Goal: Task Accomplishment & Management: Complete application form

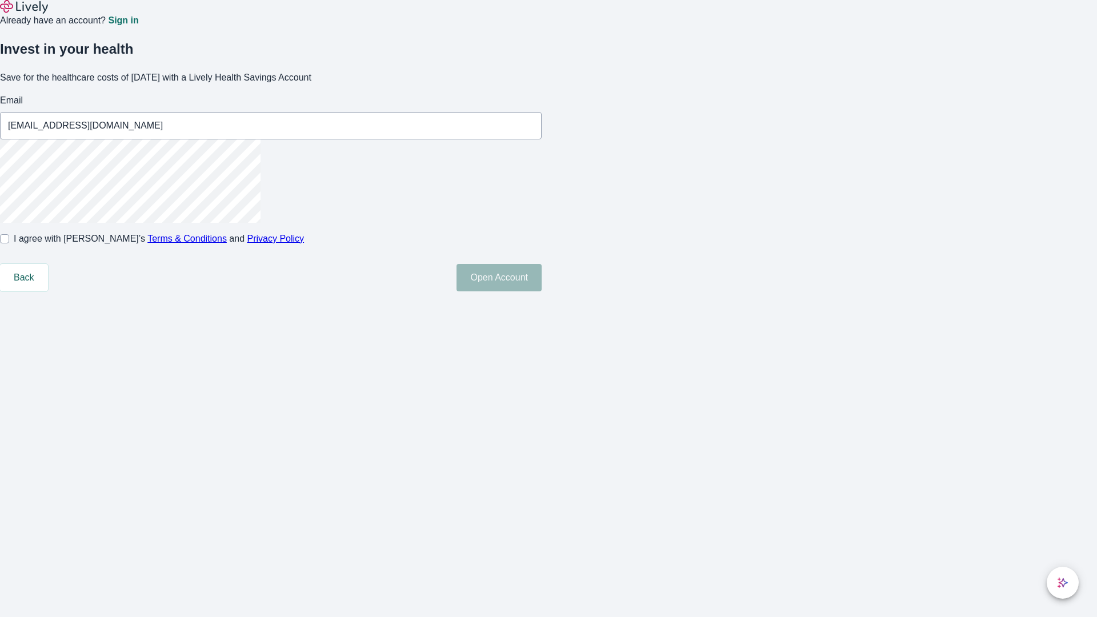
click at [9, 243] on input "I agree with Lively’s Terms & Conditions and Privacy Policy" at bounding box center [4, 238] width 9 height 9
checkbox input "true"
click at [542, 291] on button "Open Account" at bounding box center [498, 277] width 85 height 27
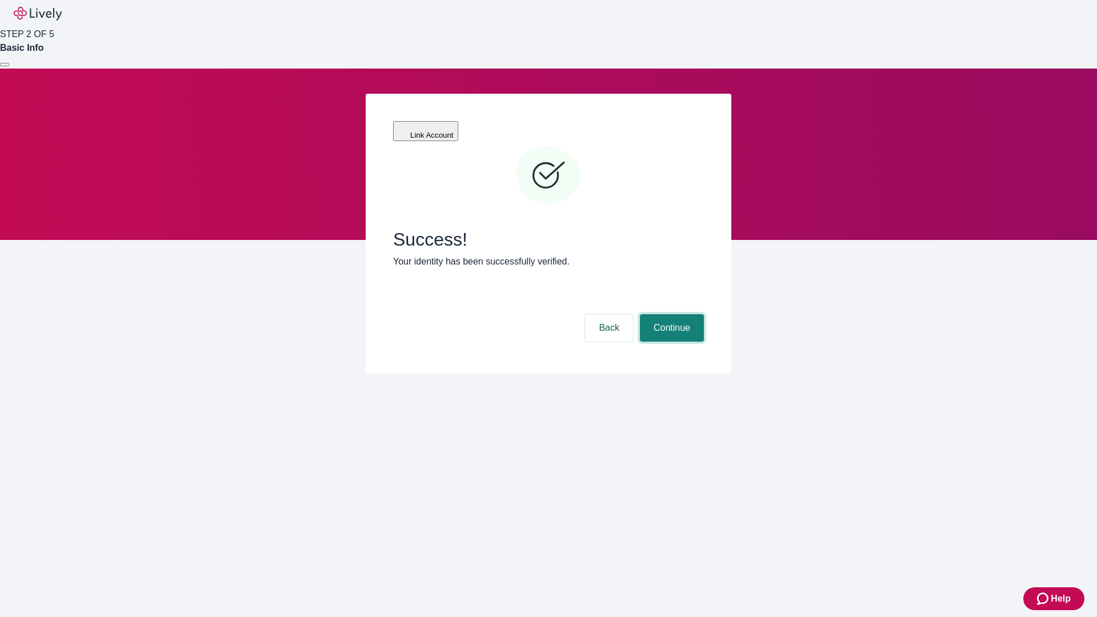
click at [670, 314] on button "Continue" at bounding box center [672, 327] width 64 height 27
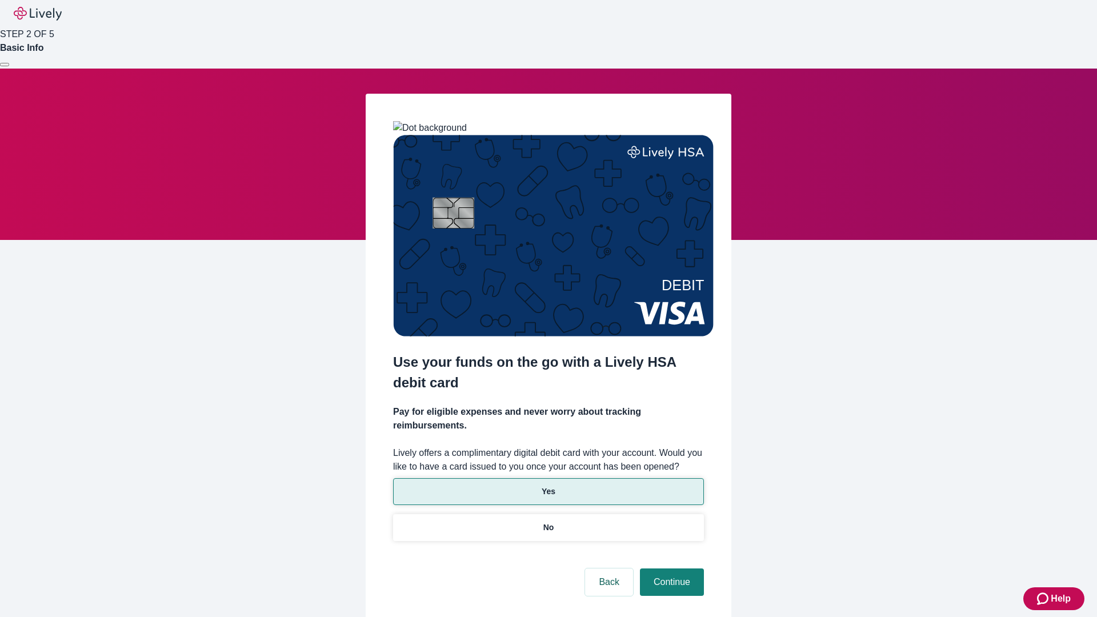
click at [548, 486] on p "Yes" at bounding box center [549, 492] width 14 height 12
click at [670, 568] on button "Continue" at bounding box center [672, 581] width 64 height 27
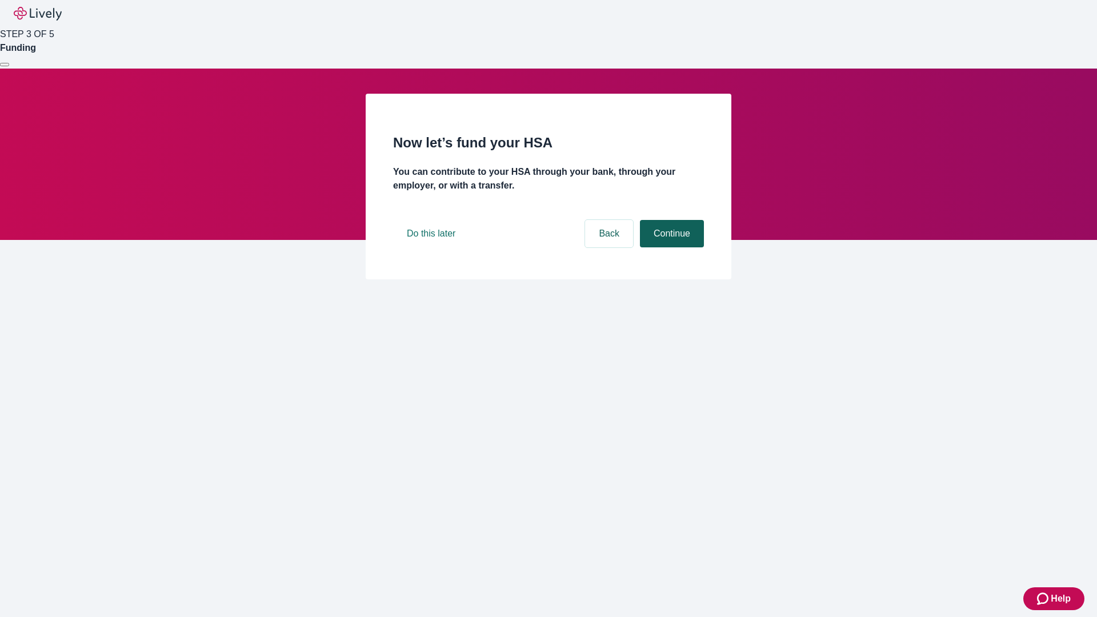
click at [670, 247] on button "Continue" at bounding box center [672, 233] width 64 height 27
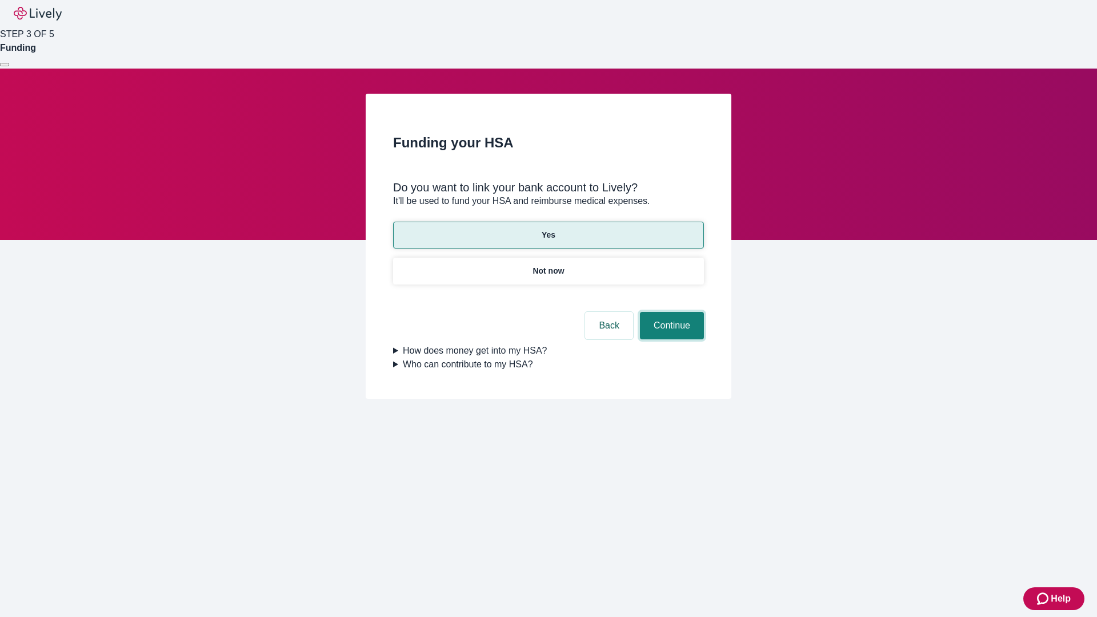
click at [670, 312] on button "Continue" at bounding box center [672, 325] width 64 height 27
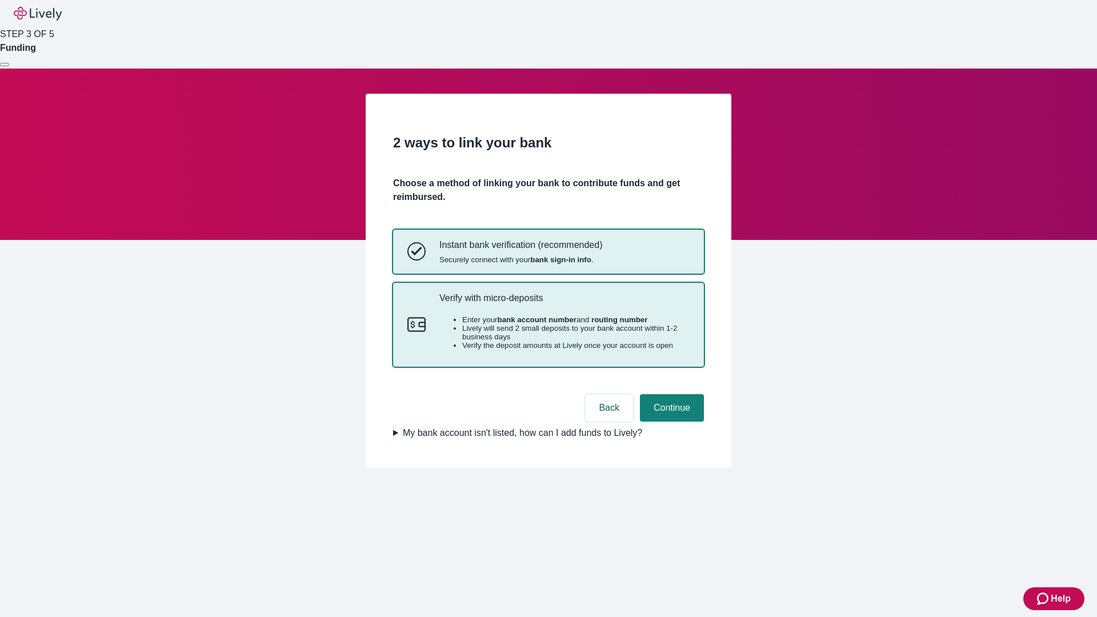
click at [564, 303] on p "Verify with micro-deposits" at bounding box center [564, 297] width 250 height 11
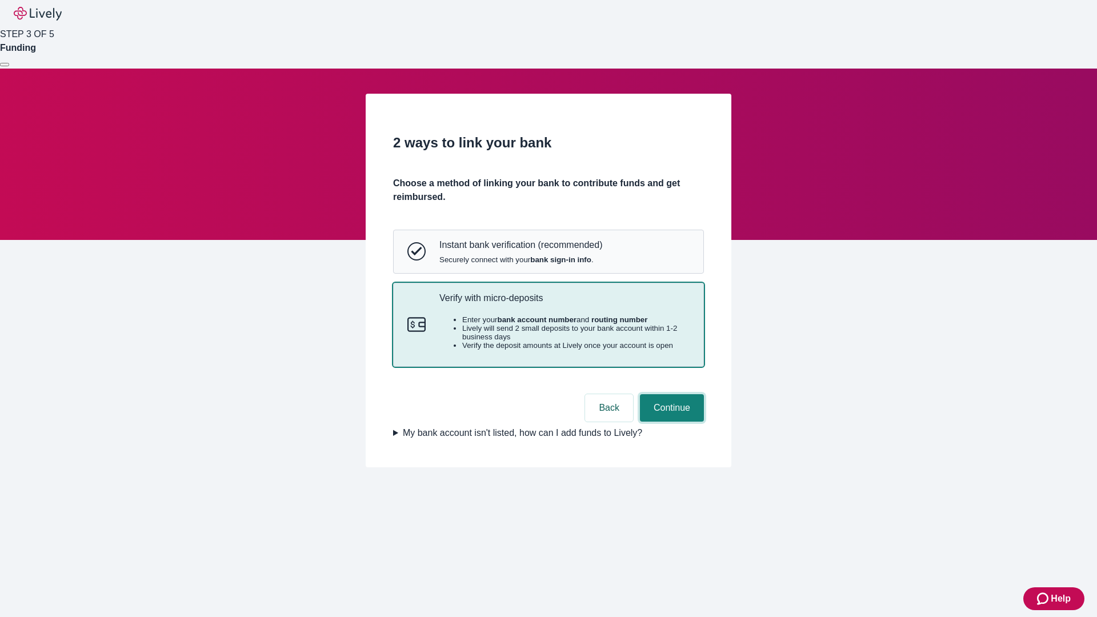
click at [670, 422] on button "Continue" at bounding box center [672, 407] width 64 height 27
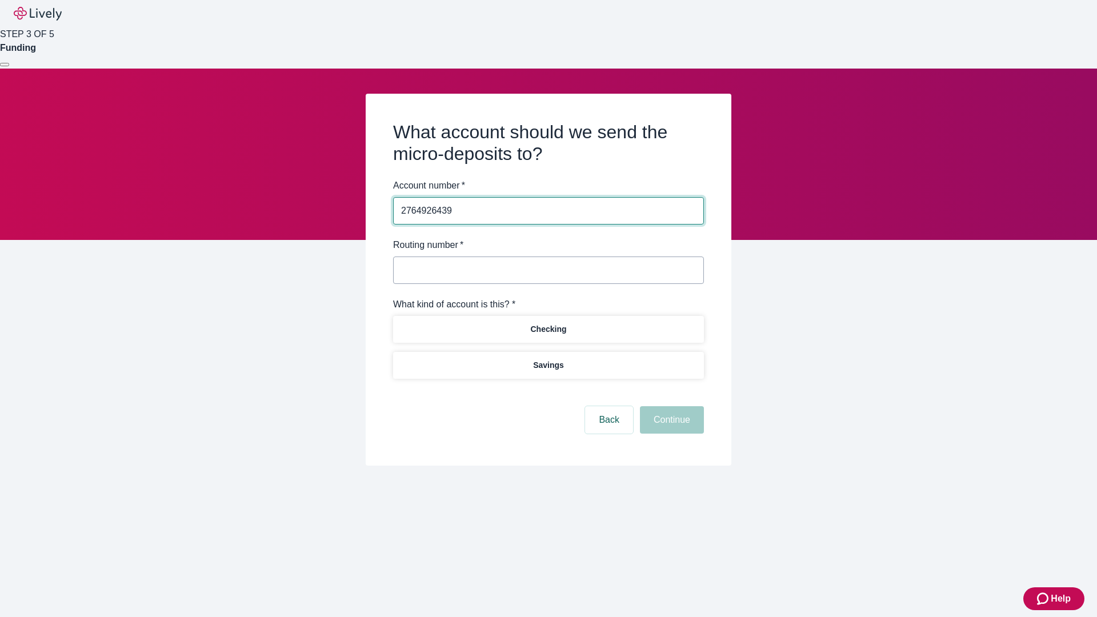
type input "2764926439"
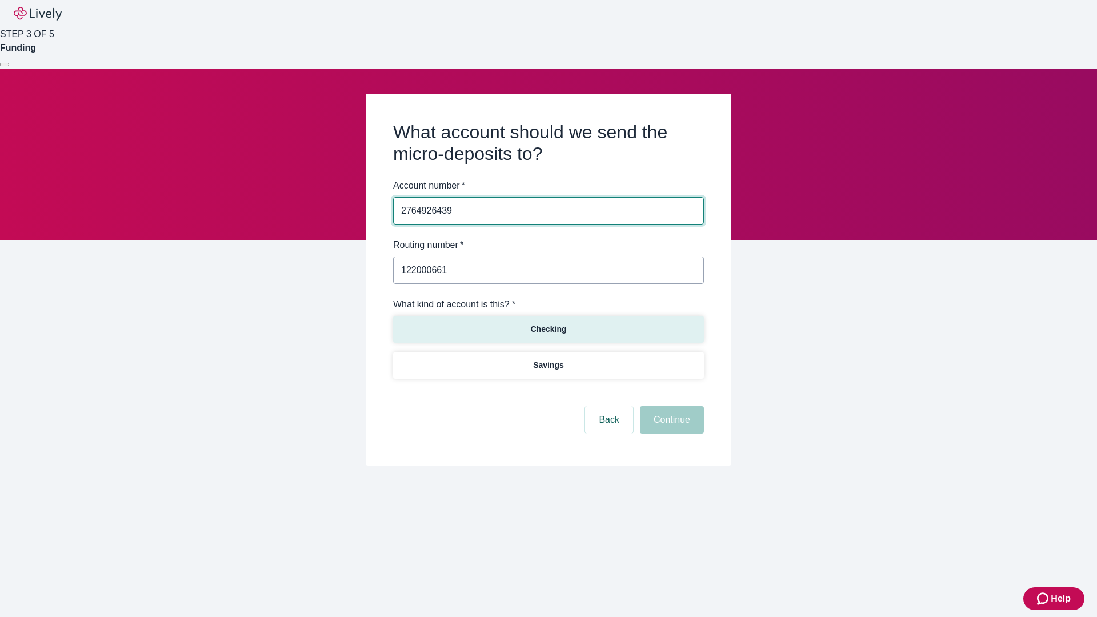
type input "122000661"
click at [548, 328] on p "Checking" at bounding box center [548, 329] width 36 height 12
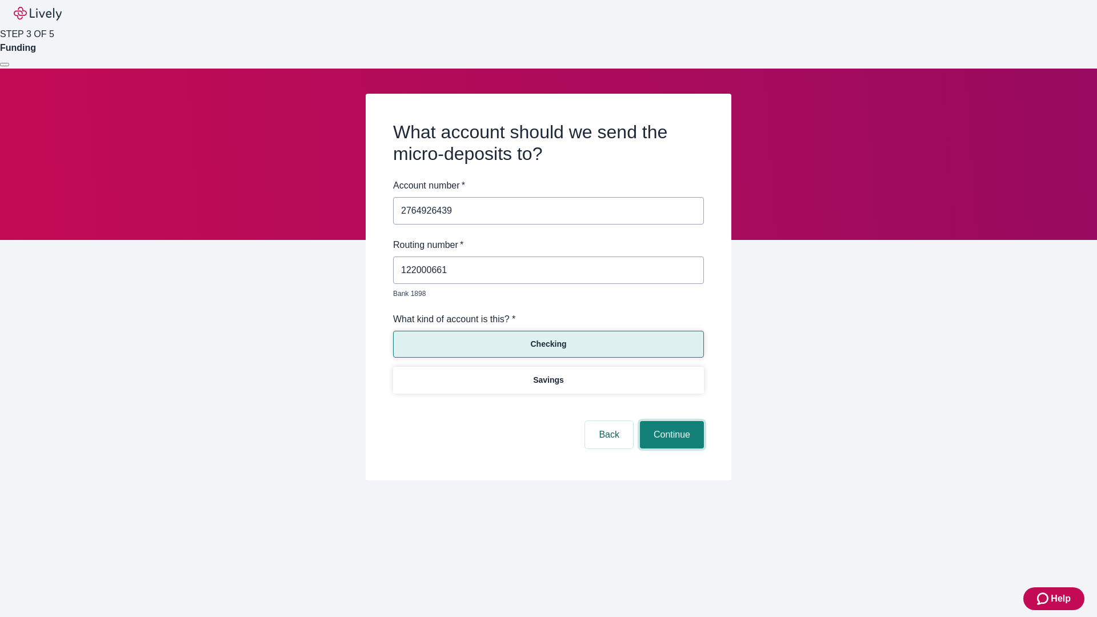
click at [670, 422] on button "Continue" at bounding box center [672, 434] width 64 height 27
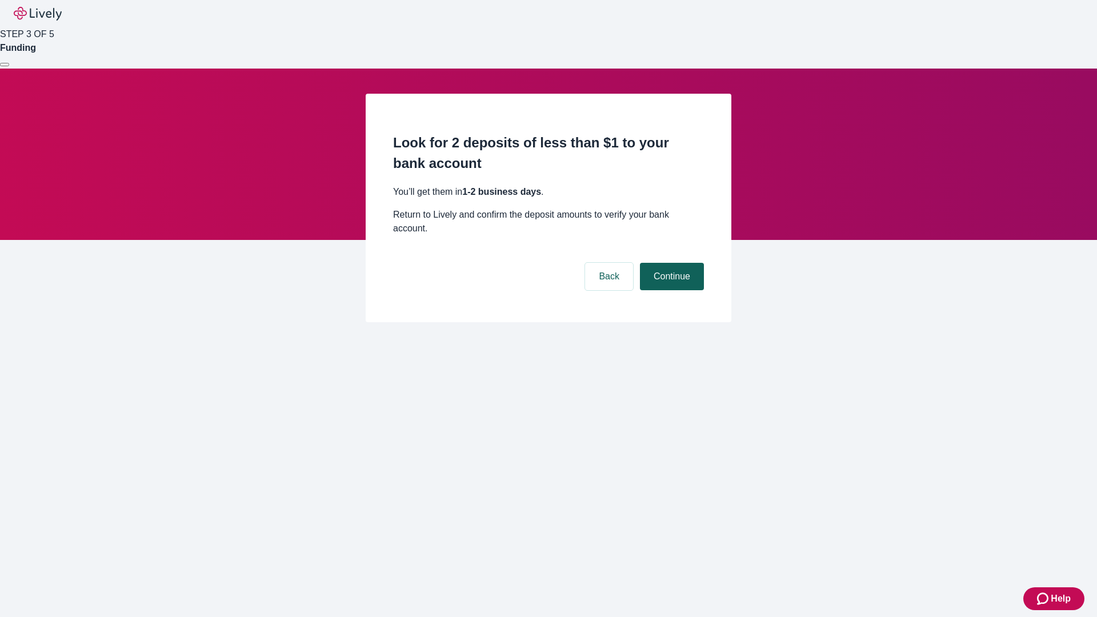
click at [670, 263] on button "Continue" at bounding box center [672, 276] width 64 height 27
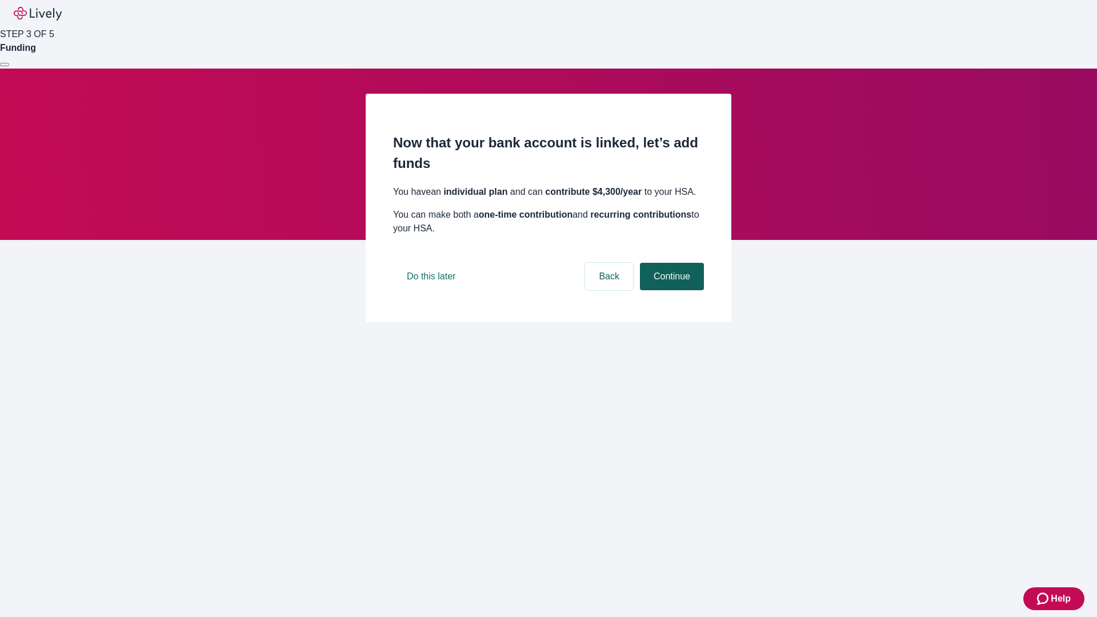
click at [670, 290] on button "Continue" at bounding box center [672, 276] width 64 height 27
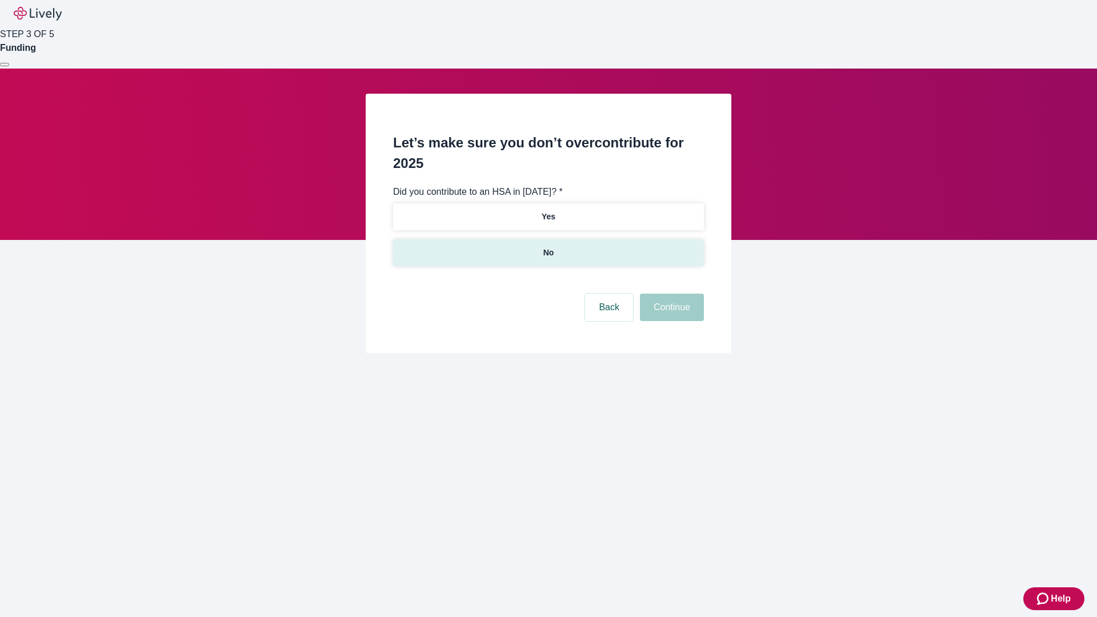
click at [548, 247] on p "No" at bounding box center [548, 253] width 11 height 12
click at [670, 294] on button "Continue" at bounding box center [672, 307] width 64 height 27
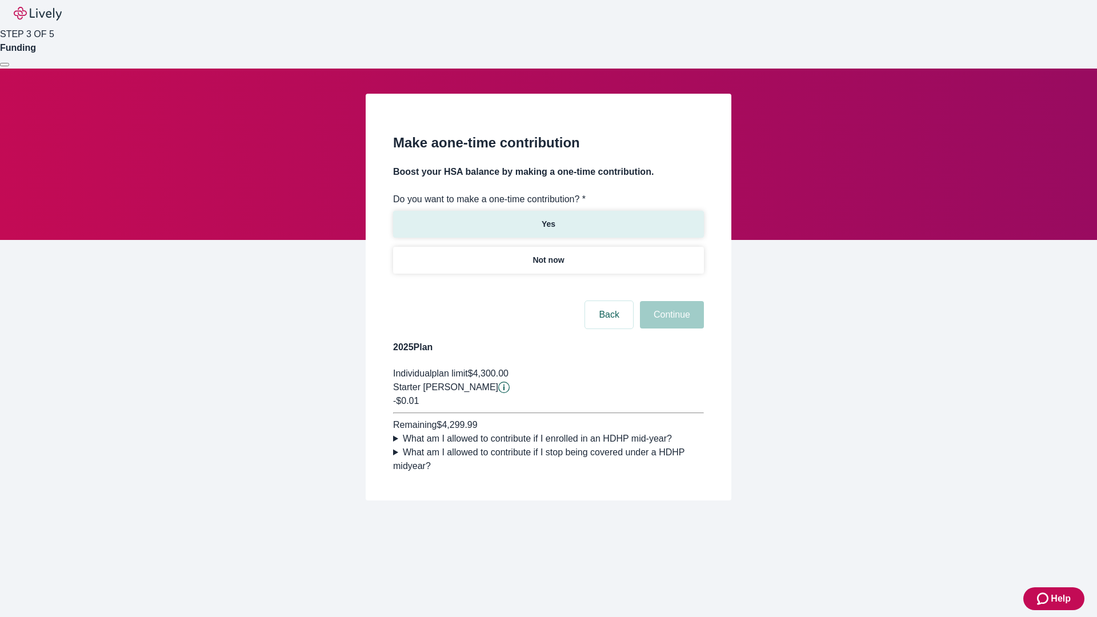
click at [548, 218] on p "Yes" at bounding box center [549, 224] width 14 height 12
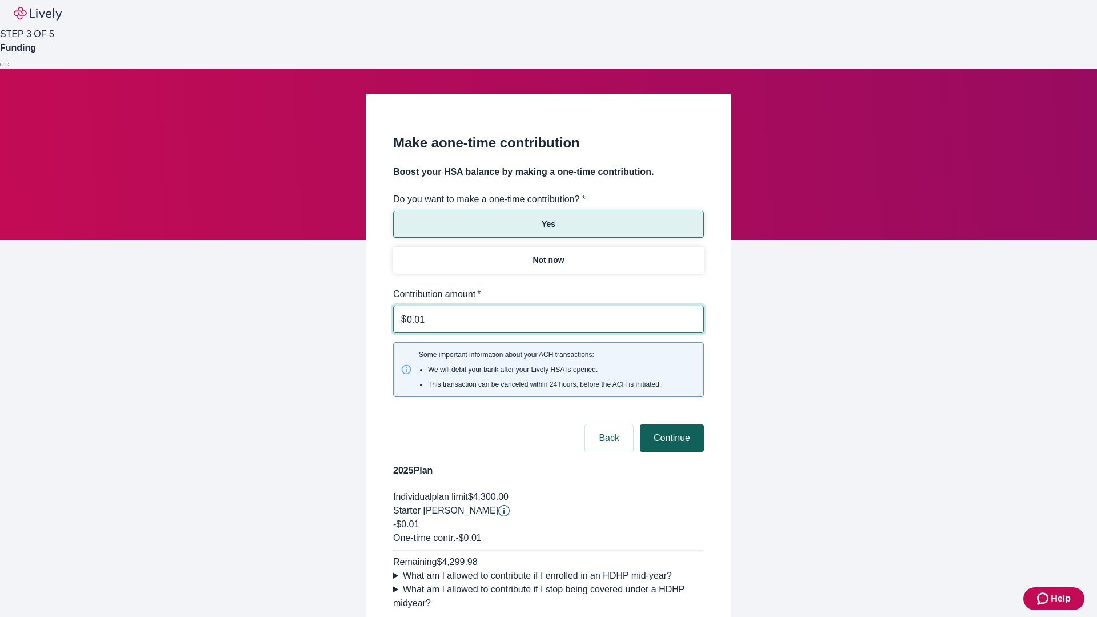
click at [670, 424] on button "Continue" at bounding box center [672, 437] width 64 height 27
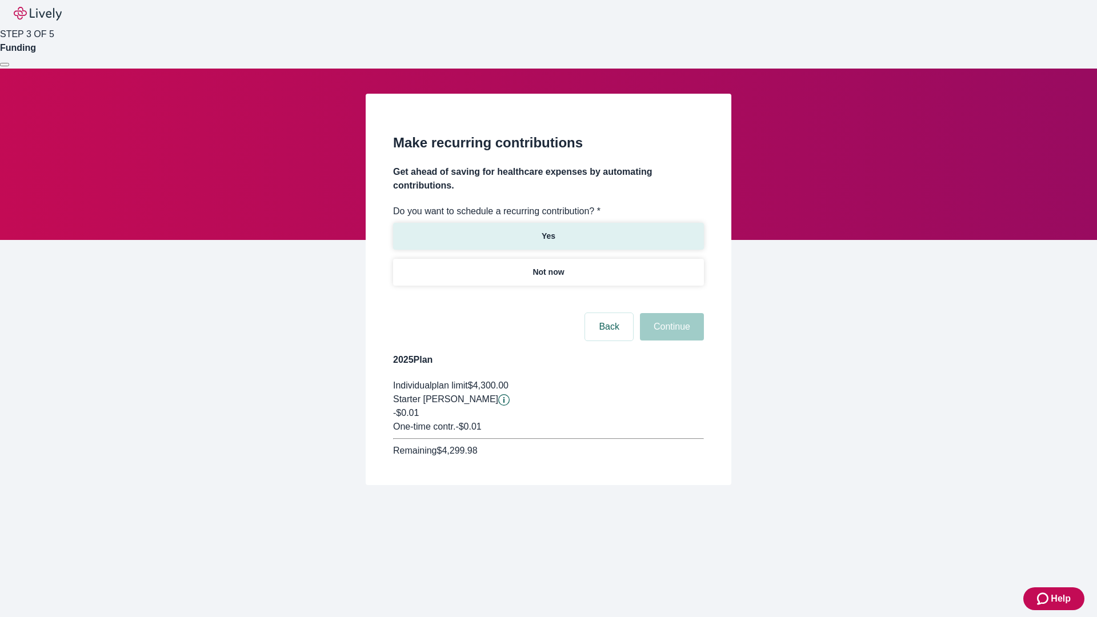
click at [548, 230] on p "Yes" at bounding box center [549, 236] width 14 height 12
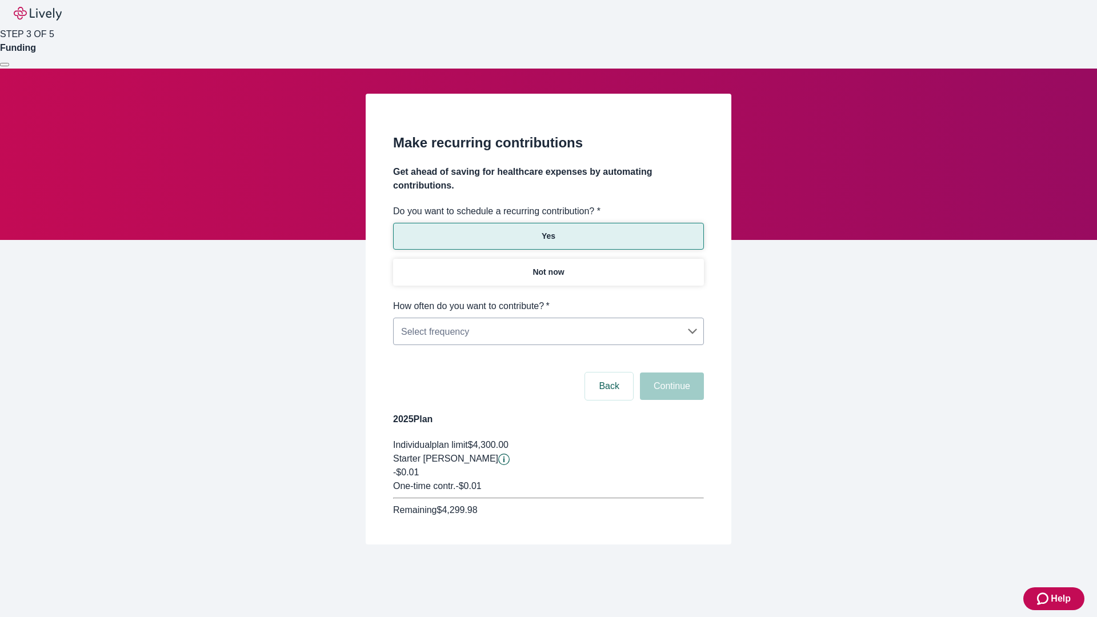
click at [548, 299] on body "Help STEP 3 OF 5 Funding Make recurring contributions Get ahead of saving for h…" at bounding box center [548, 299] width 1097 height 599
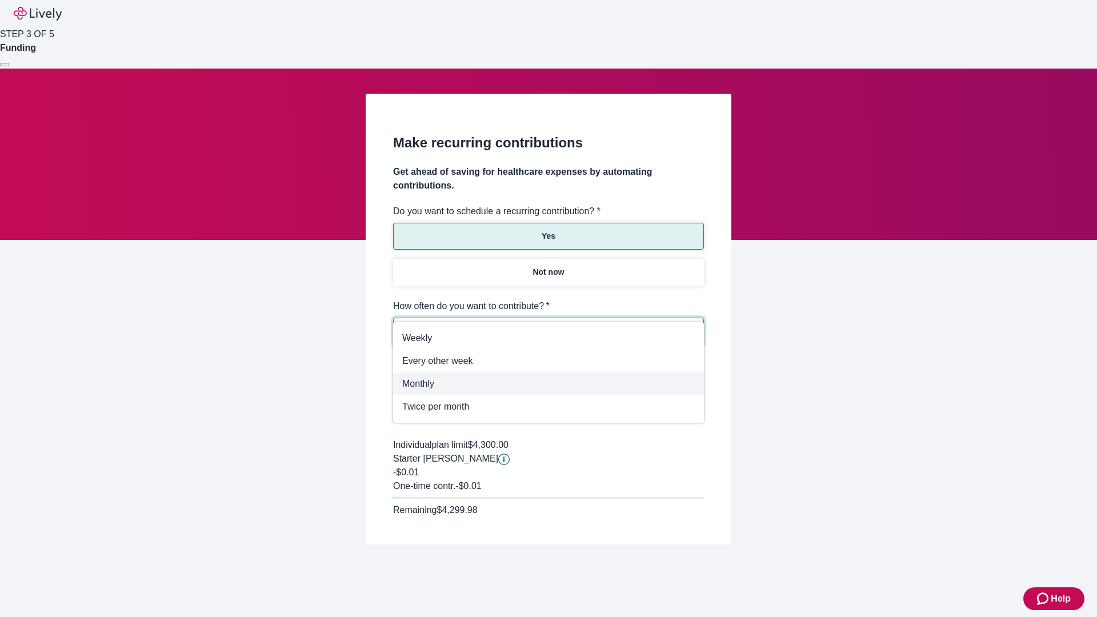
click at [548, 384] on span "Monthly" at bounding box center [548, 384] width 292 height 14
type input "Monthly"
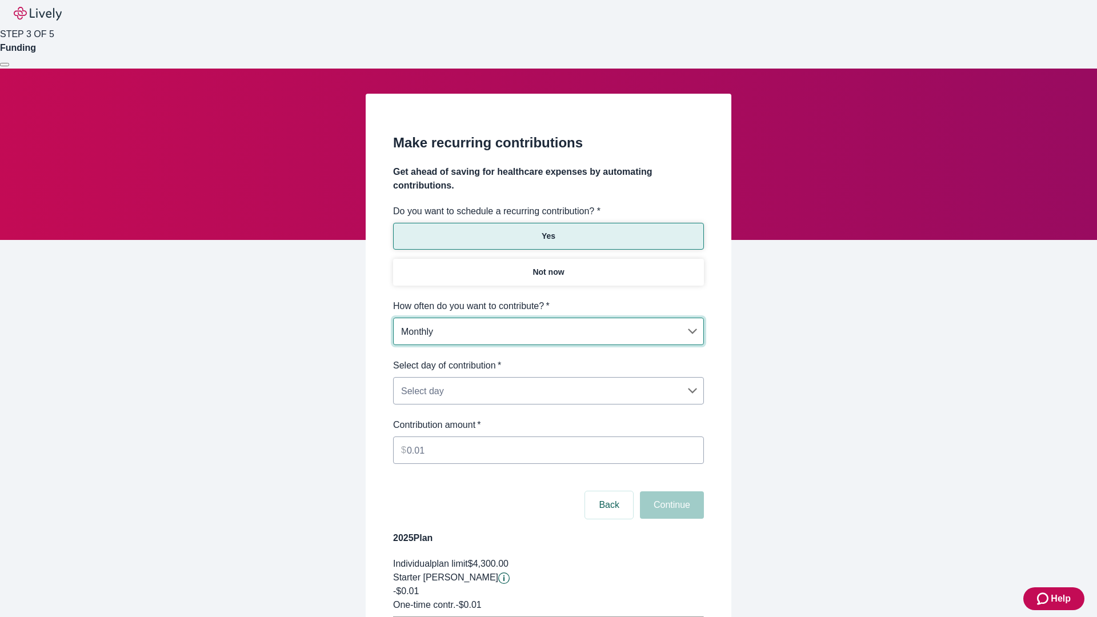
click at [548, 359] on body "Help STEP 3 OF 5 Funding Make recurring contributions Get ahead of saving for h…" at bounding box center [548, 359] width 1097 height 718
type input "Monthly15th"
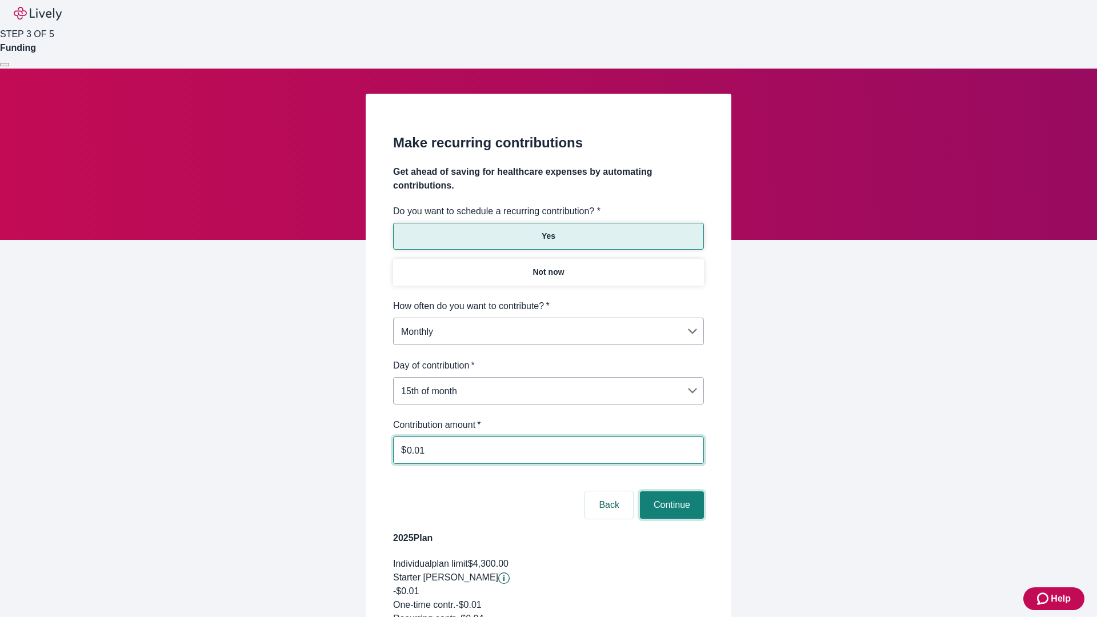
click at [670, 491] on button "Continue" at bounding box center [672, 504] width 64 height 27
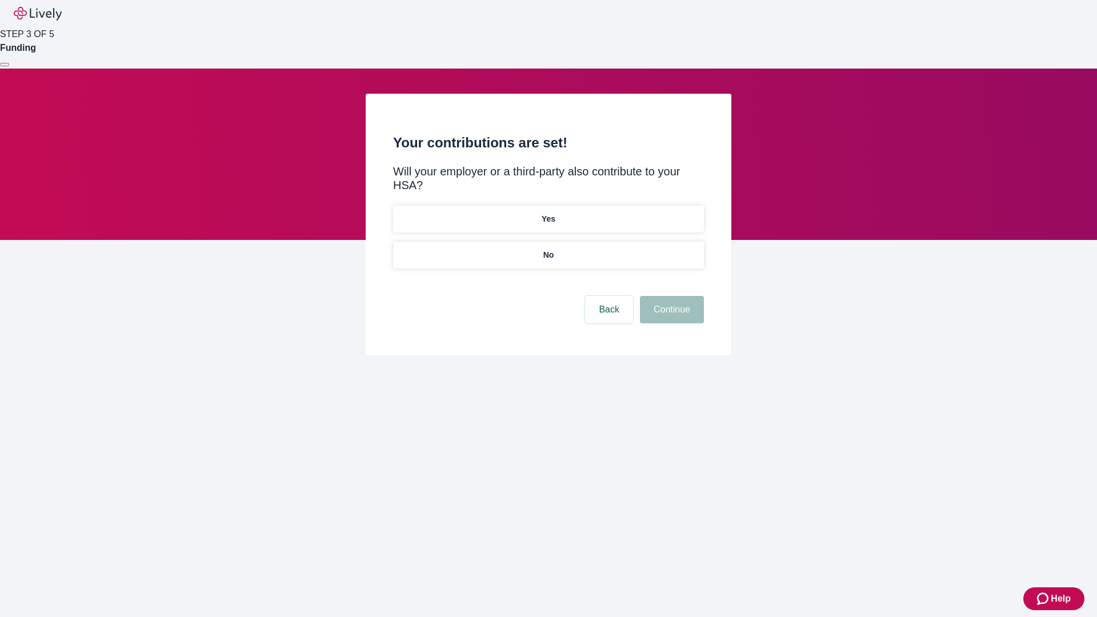
click at [548, 213] on p "Yes" at bounding box center [549, 219] width 14 height 12
click at [670, 296] on button "Continue" at bounding box center [672, 309] width 64 height 27
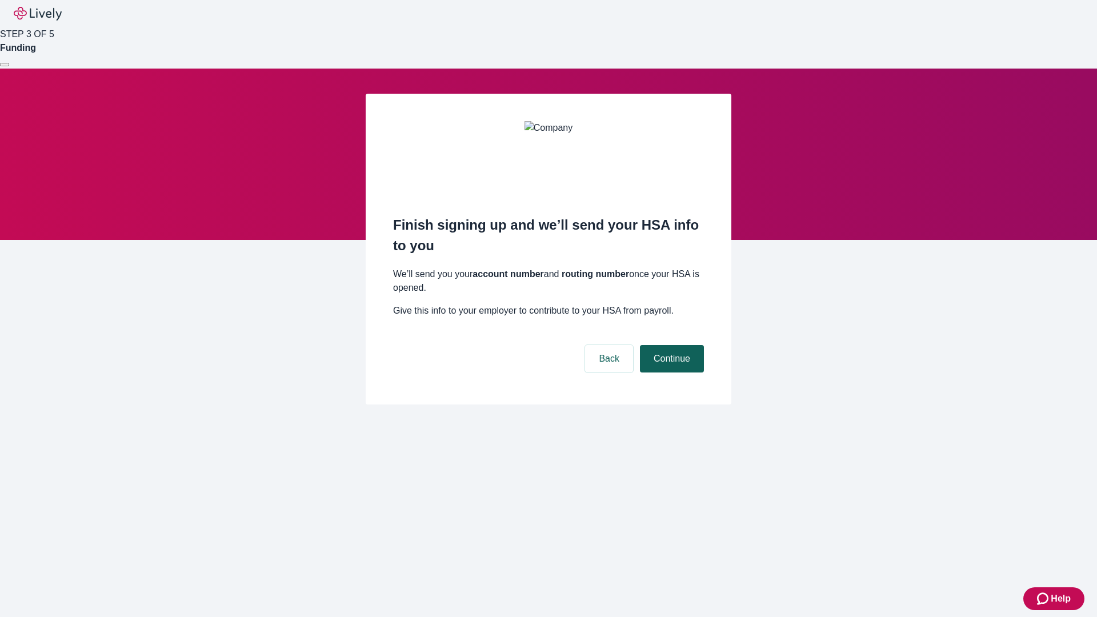
click at [670, 345] on button "Continue" at bounding box center [672, 358] width 64 height 27
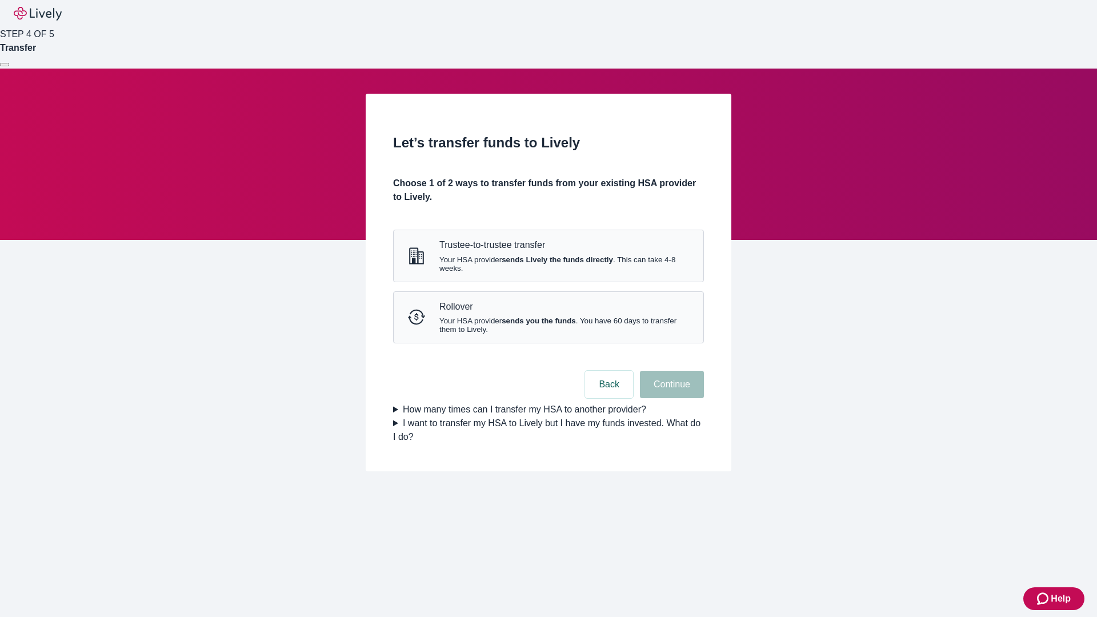
click at [548, 264] on strong "sends Lively the funds directly" at bounding box center [557, 259] width 111 height 9
click at [670, 398] on button "Continue" at bounding box center [672, 384] width 64 height 27
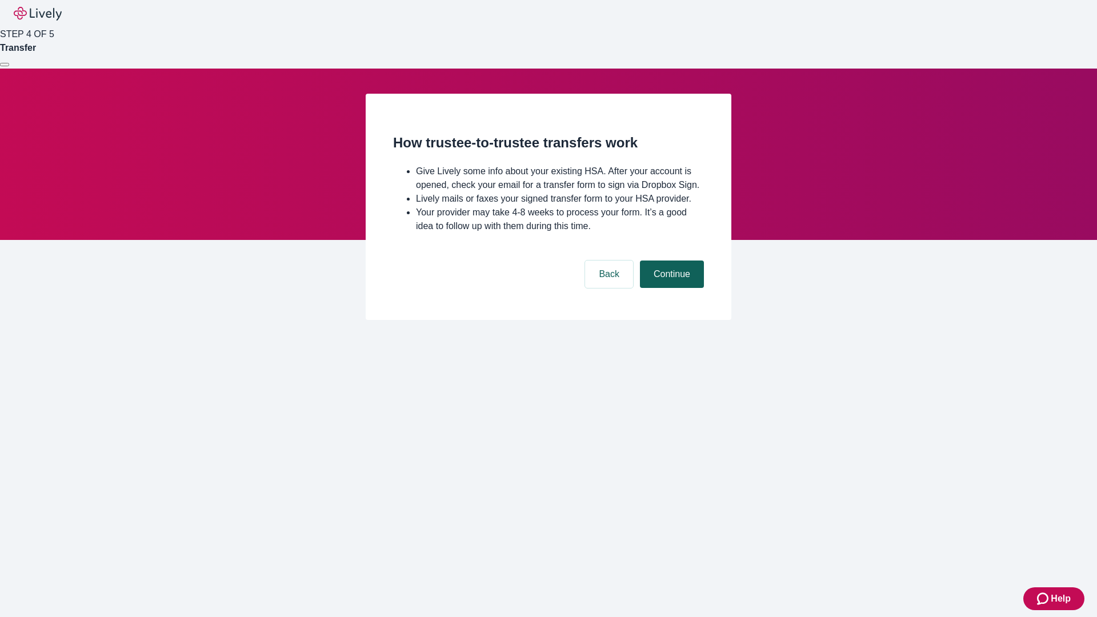
click at [670, 288] on button "Continue" at bounding box center [672, 273] width 64 height 27
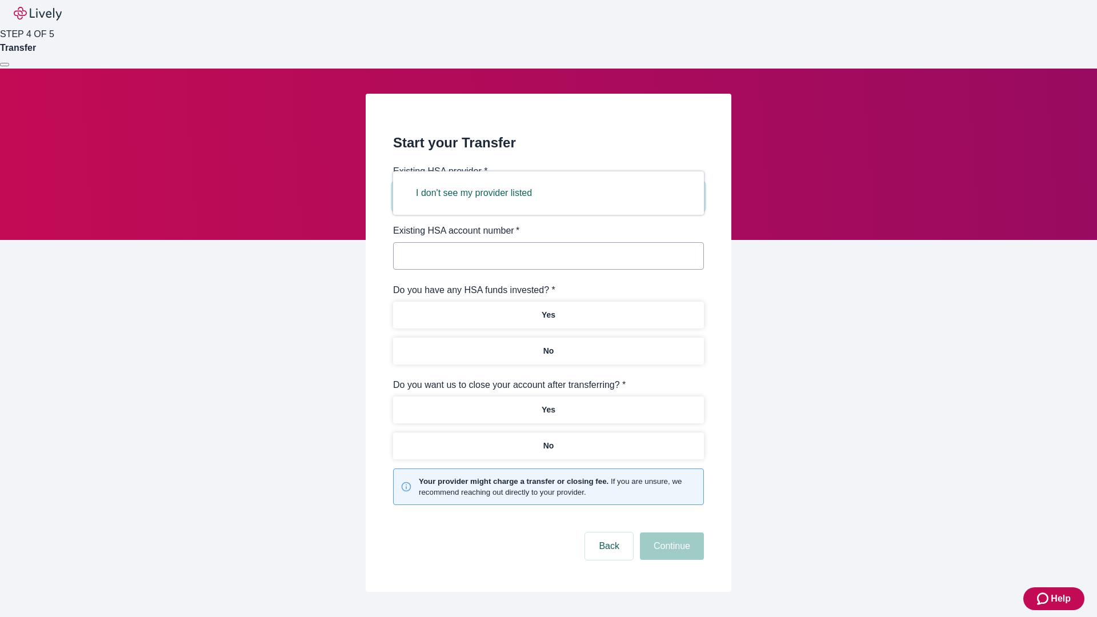
click at [478, 193] on button "I don't see my provider listed" at bounding box center [473, 192] width 143 height 27
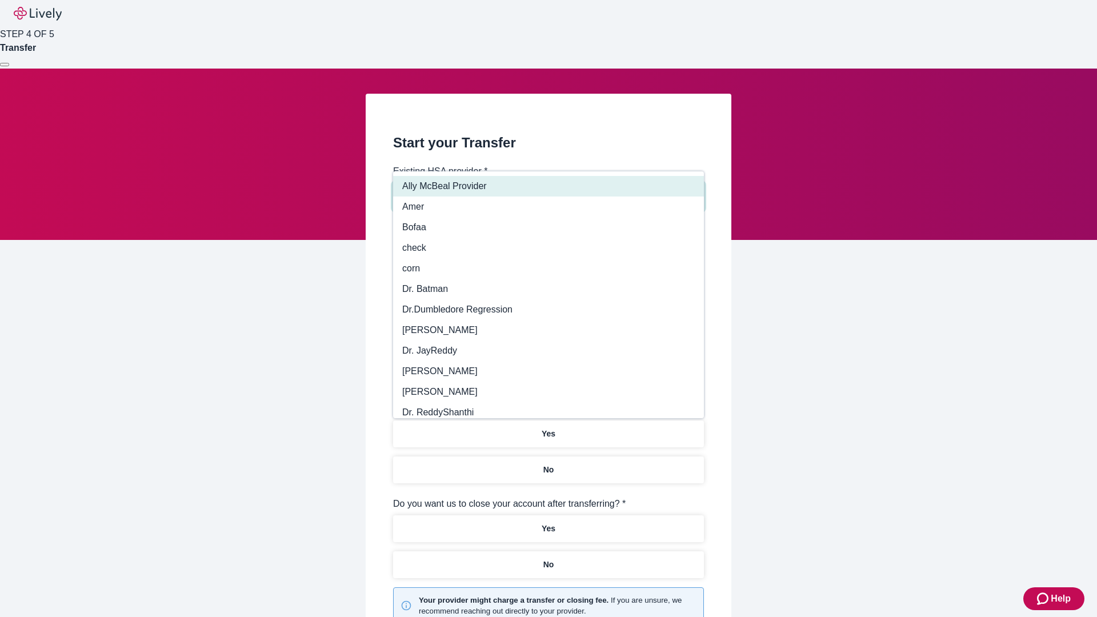
type input "Other"
type input "Health Equity"
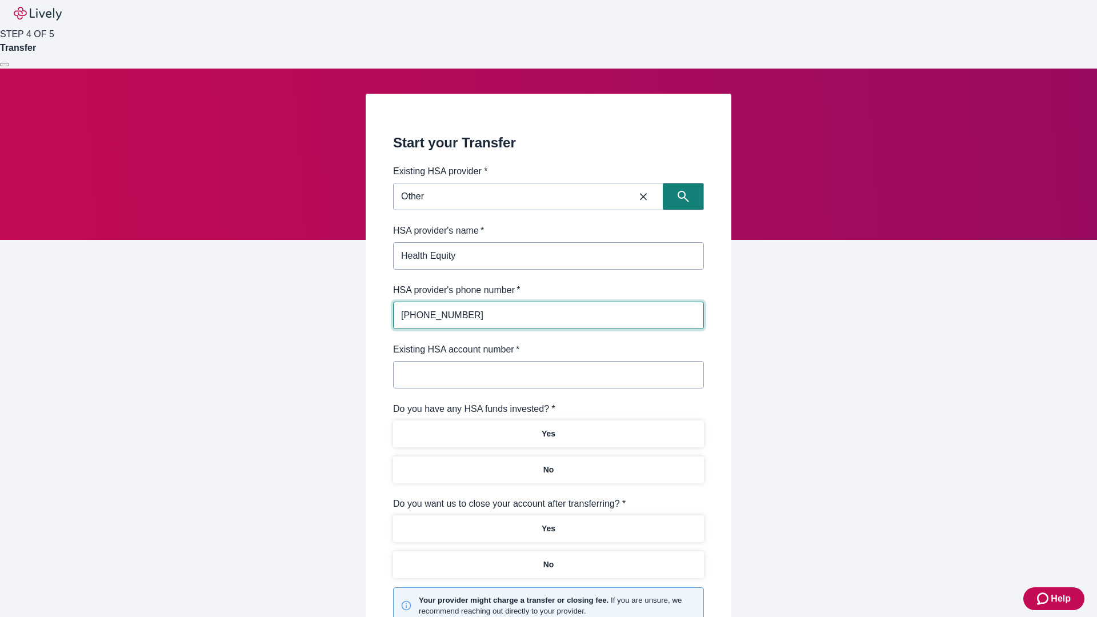
type input "(434) 343-4344"
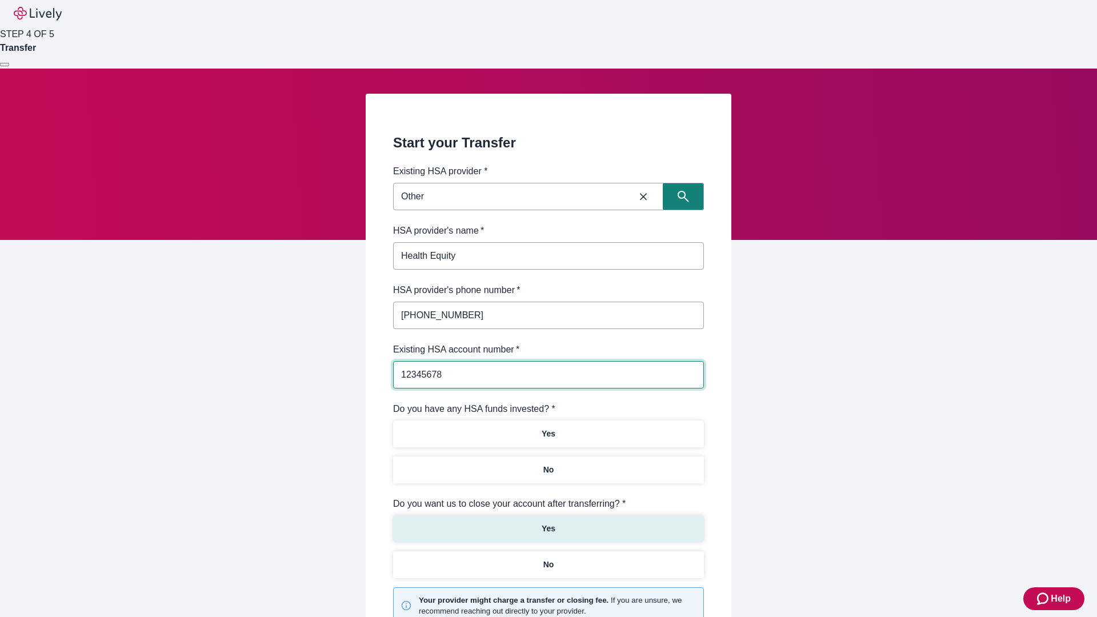
type input "12345678"
click at [548, 464] on p "No" at bounding box center [548, 470] width 11 height 12
click at [548, 523] on p "Yes" at bounding box center [549, 529] width 14 height 12
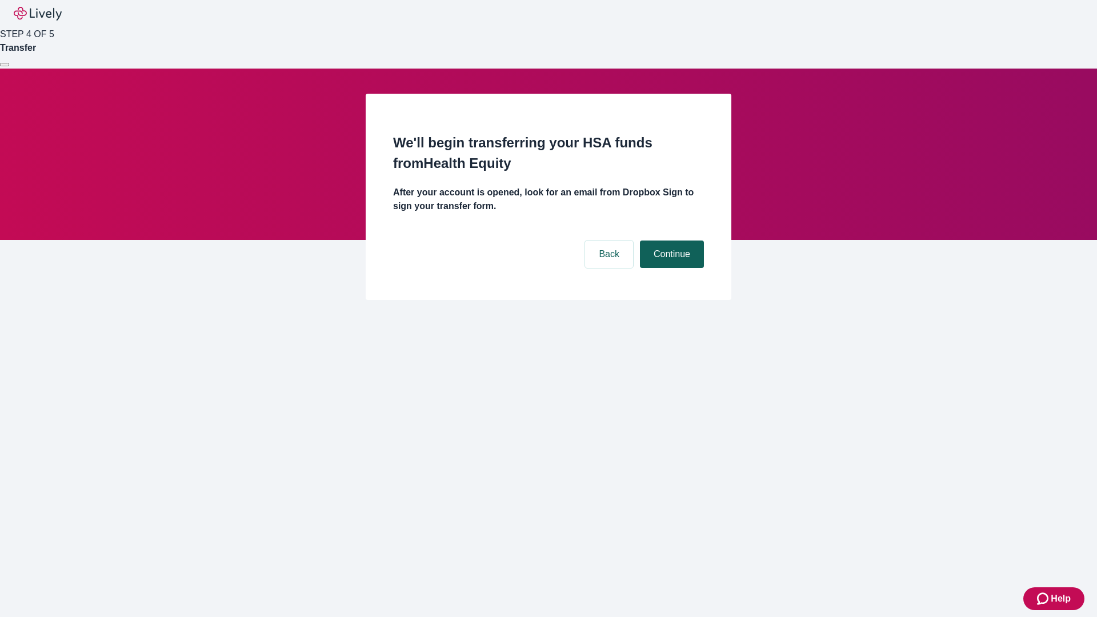
click at [670, 240] on button "Continue" at bounding box center [672, 253] width 64 height 27
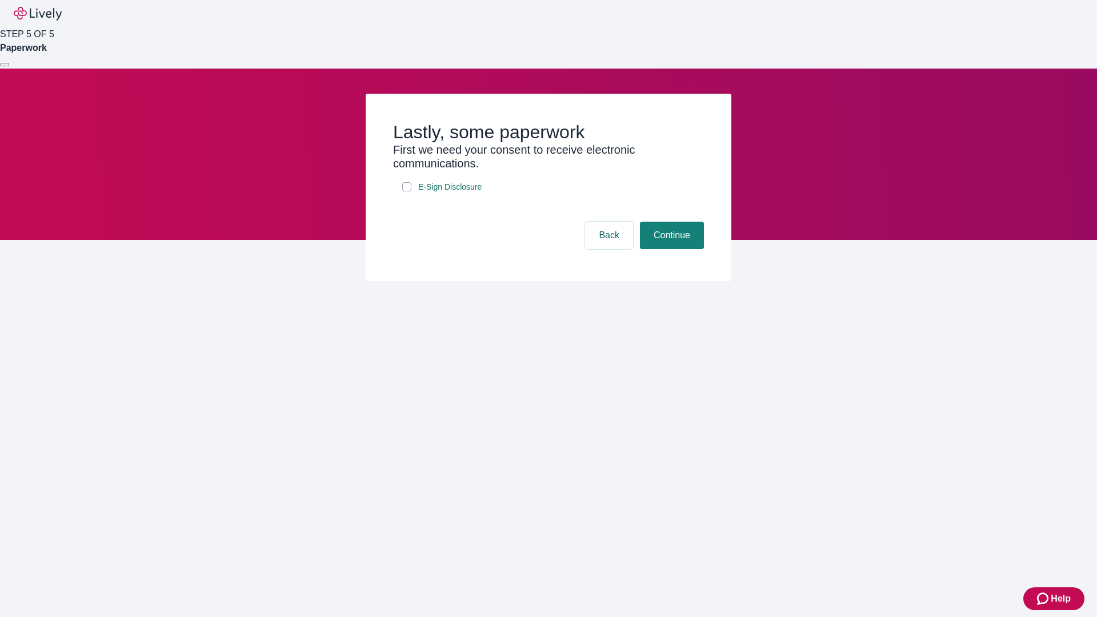
click at [407, 191] on input "E-Sign Disclosure" at bounding box center [406, 186] width 9 height 9
checkbox input "true"
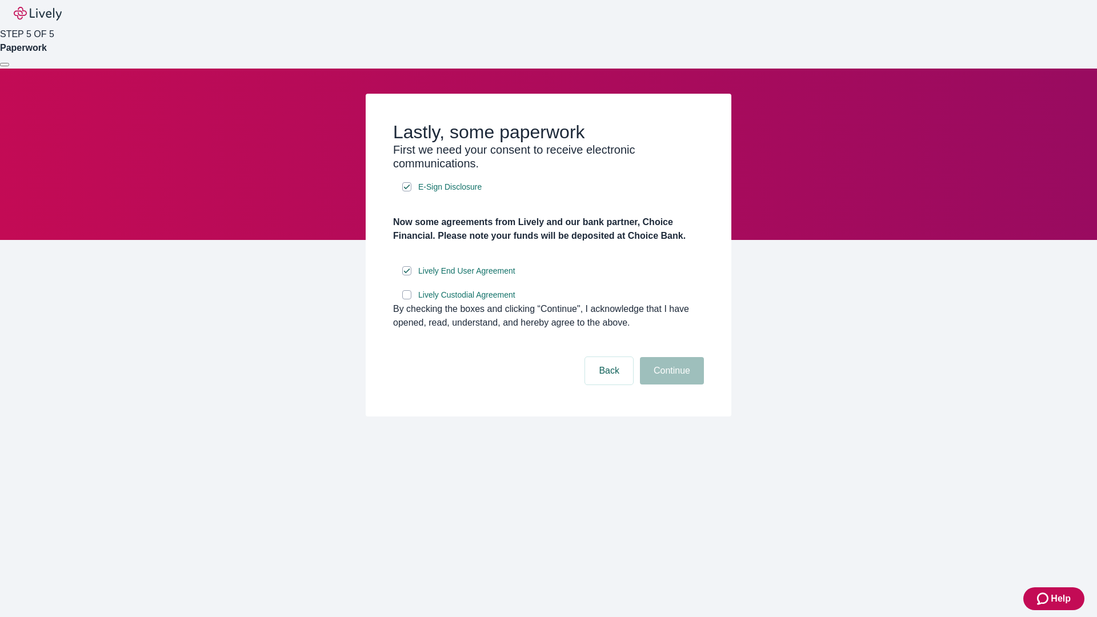
click at [407, 299] on input "Lively Custodial Agreement" at bounding box center [406, 294] width 9 height 9
checkbox input "true"
click at [670, 384] on button "Continue" at bounding box center [672, 370] width 64 height 27
